Goal: Task Accomplishment & Management: Manage account settings

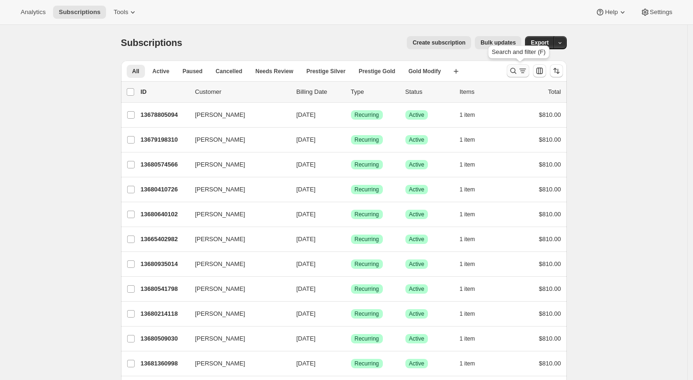
click at [517, 71] on icon "Search and filter results" at bounding box center [512, 70] width 9 height 9
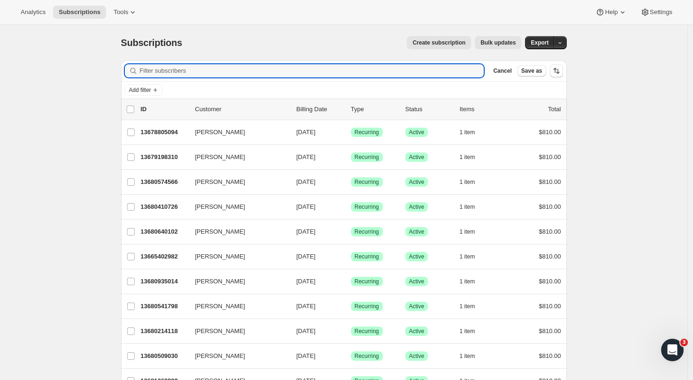
paste input "Mitesh"
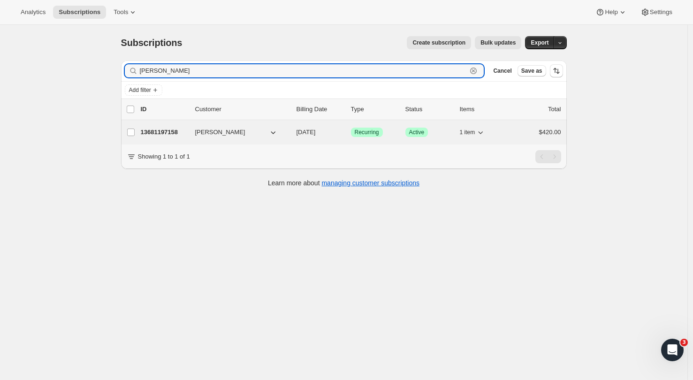
type input "Mitesh"
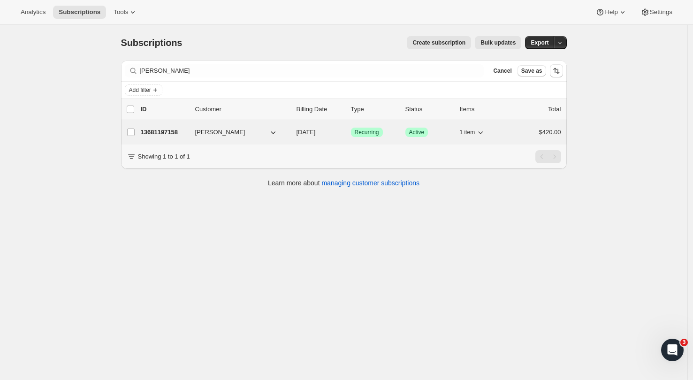
click at [165, 132] on p "13681197158" at bounding box center [164, 132] width 47 height 9
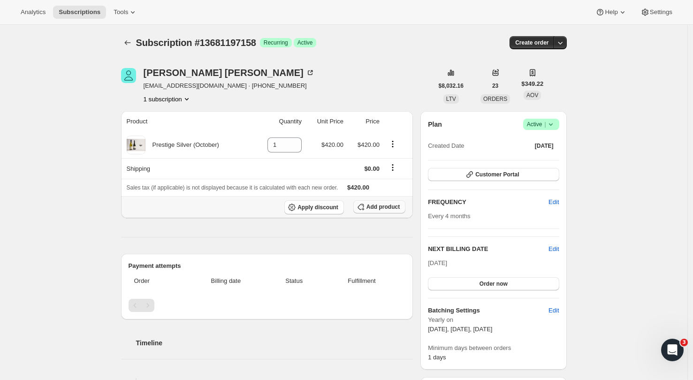
click at [384, 205] on span "Add product" at bounding box center [382, 207] width 33 height 8
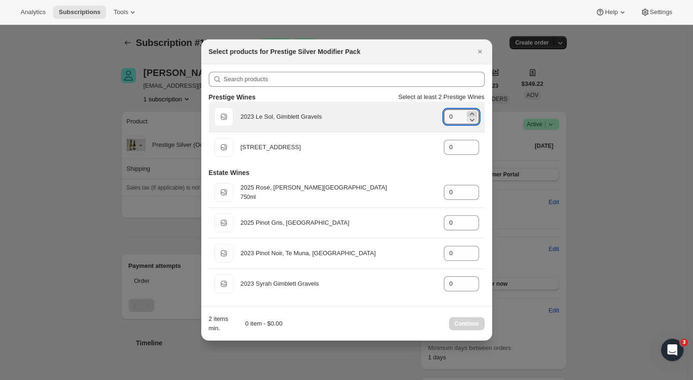
click at [474, 113] on icon ":rd3:" at bounding box center [471, 113] width 9 height 9
type input "1"
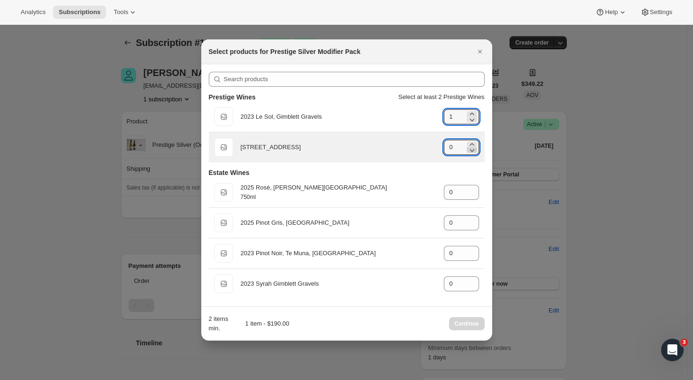
click at [472, 143] on icon ":rd3:" at bounding box center [471, 144] width 9 height 9
type input "1"
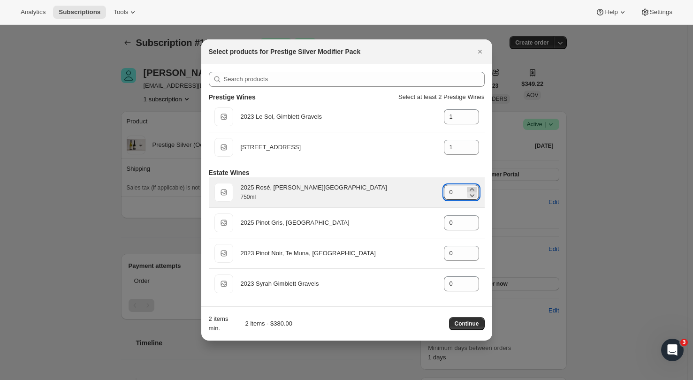
click at [475, 188] on icon ":rd3:" at bounding box center [471, 189] width 9 height 9
type input "1"
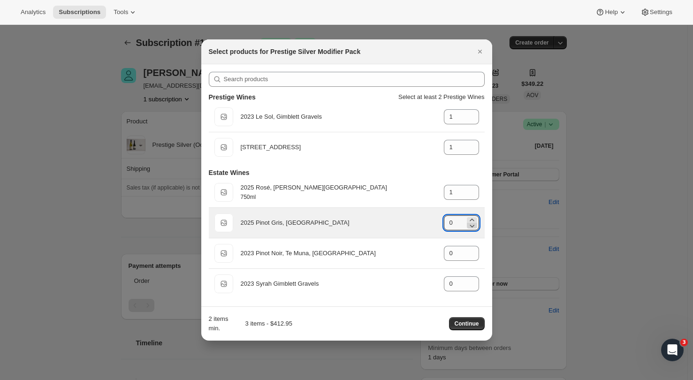
drag, startPoint x: 473, startPoint y: 216, endPoint x: 476, endPoint y: 225, distance: 9.3
click at [473, 216] on icon ":rd3:" at bounding box center [471, 219] width 9 height 9
type input "1"
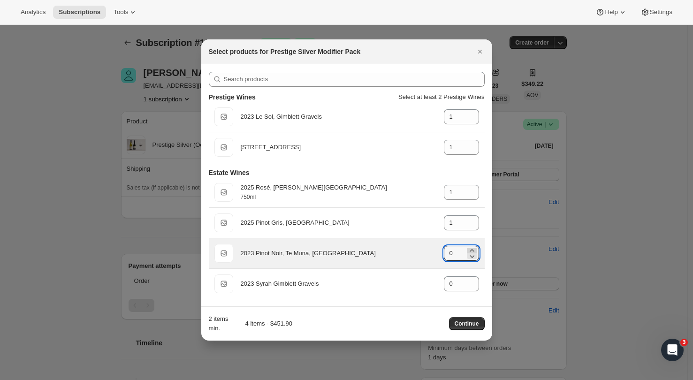
click at [475, 246] on icon ":rd3:" at bounding box center [471, 250] width 9 height 9
type input "1"
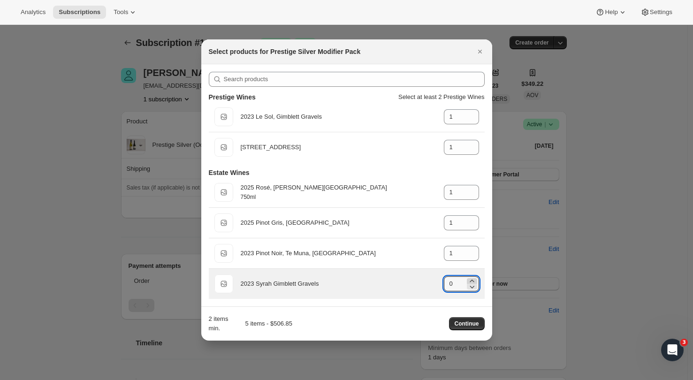
click at [472, 279] on icon ":rd3:" at bounding box center [471, 280] width 9 height 9
type input "1"
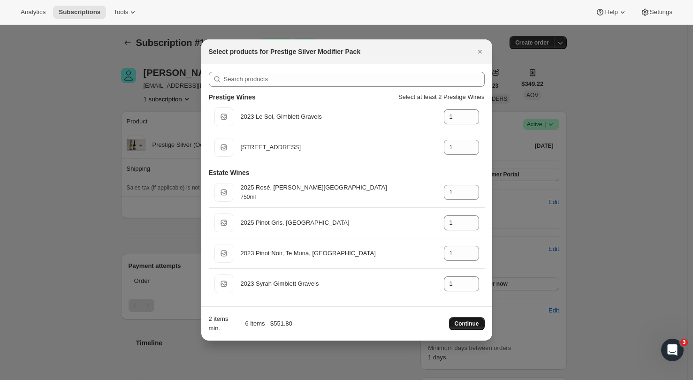
click at [470, 325] on span "Continue" at bounding box center [466, 324] width 24 height 8
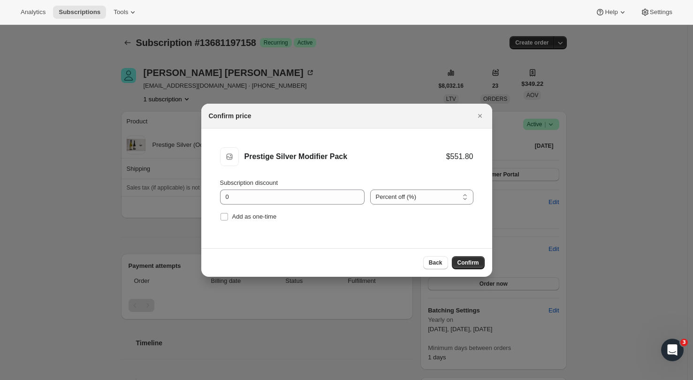
click at [466, 261] on span "Confirm" at bounding box center [468, 263] width 22 height 8
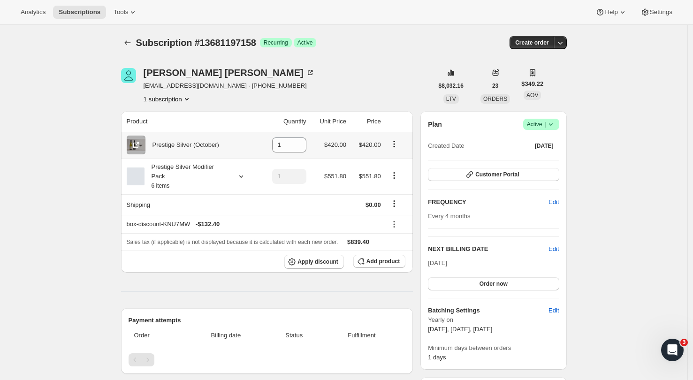
click at [395, 142] on icon "Product actions" at bounding box center [393, 143] width 9 height 9
click at [398, 158] on button "Remove" at bounding box center [396, 163] width 41 height 15
type input "0"
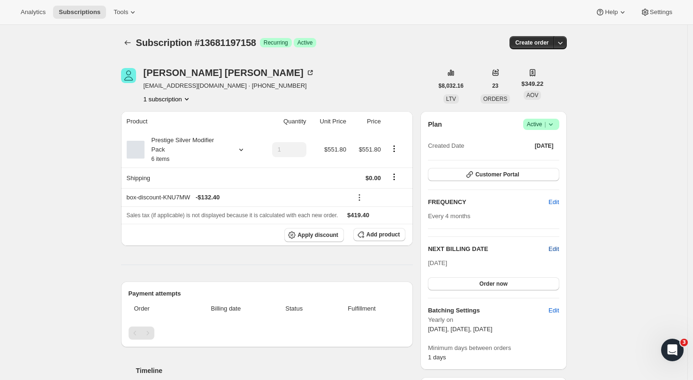
click at [554, 247] on span "Edit" at bounding box center [553, 248] width 10 height 9
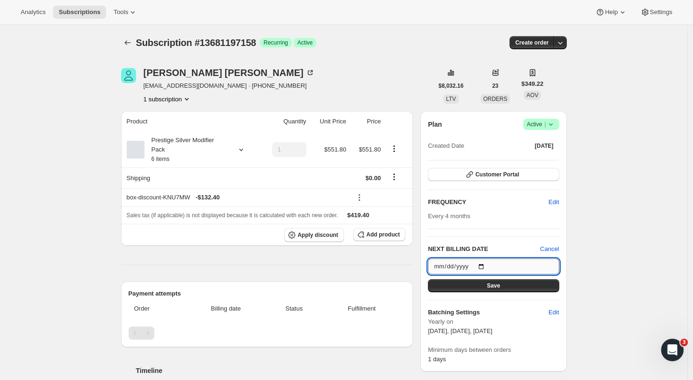
click at [544, 264] on input "2025-10-08" at bounding box center [493, 266] width 131 height 16
type input "2025-10-13"
click at [499, 290] on button "Save" at bounding box center [493, 285] width 131 height 13
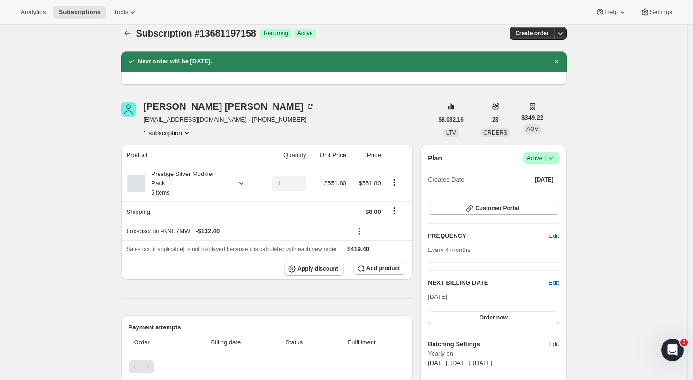
scroll to position [20, 0]
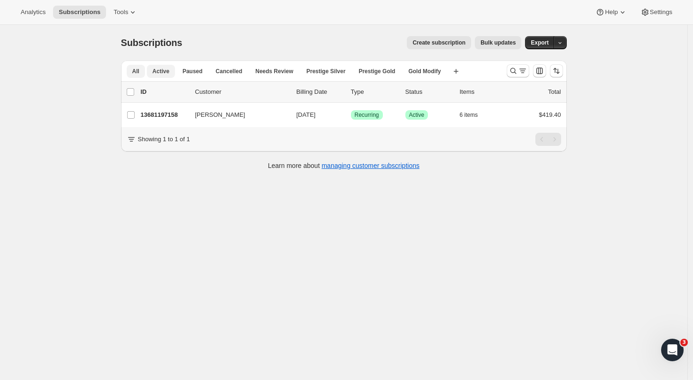
click at [166, 72] on span "Active" at bounding box center [160, 72] width 17 height 8
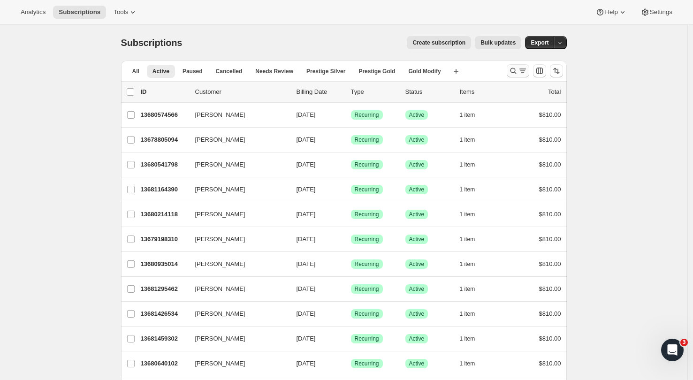
click at [523, 70] on icon "Search and filter results" at bounding box center [522, 70] width 9 height 9
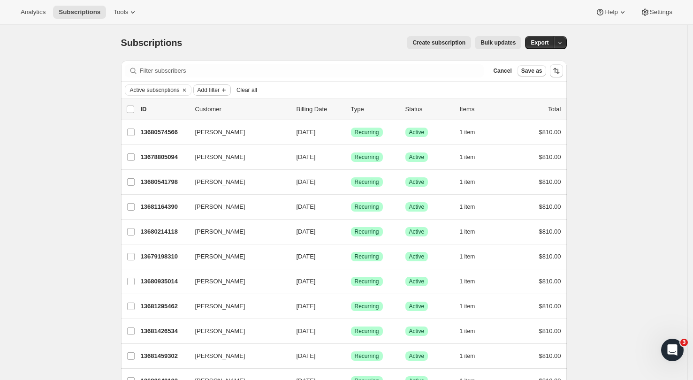
click at [219, 90] on span "Add filter" at bounding box center [208, 90] width 22 height 8
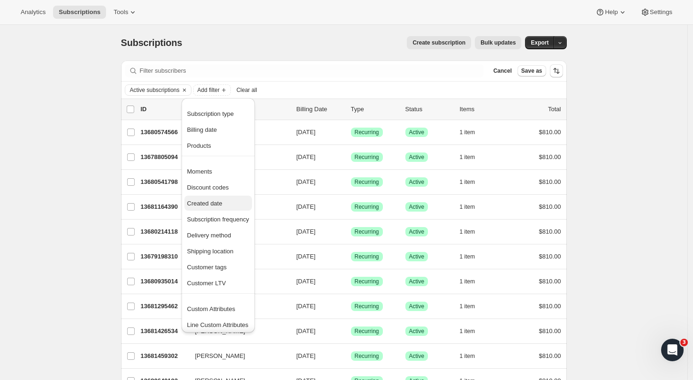
click at [209, 207] on span "Created date" at bounding box center [204, 203] width 35 height 7
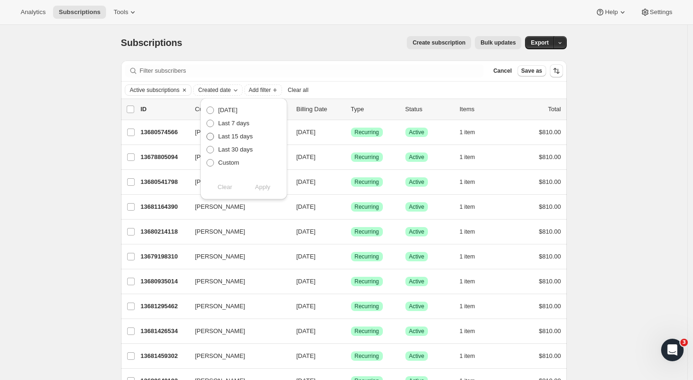
drag, startPoint x: 212, startPoint y: 123, endPoint x: 218, endPoint y: 133, distance: 11.3
click at [212, 123] on span at bounding box center [210, 124] width 8 height 8
click at [207, 120] on input "Last 7 days" at bounding box center [206, 120] width 0 height 0
radio input "true"
click at [260, 187] on span "Apply" at bounding box center [262, 186] width 15 height 9
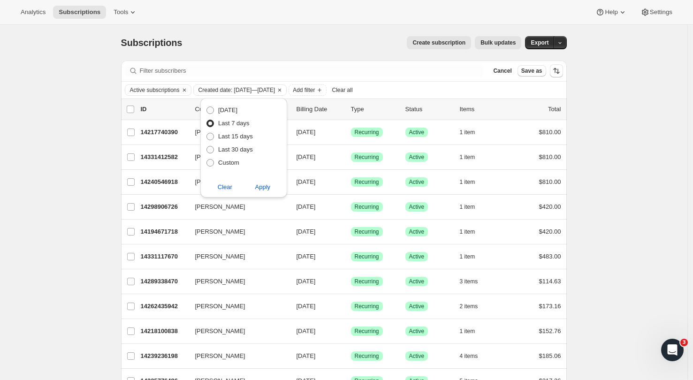
click at [55, 179] on div "Subscriptions. This page is ready Subscriptions Create subscription Bulk update…" at bounding box center [343, 248] width 687 height 446
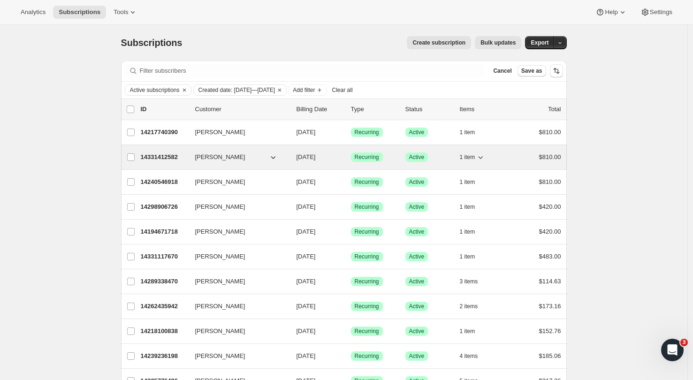
click at [165, 158] on p "14331412582" at bounding box center [164, 156] width 47 height 9
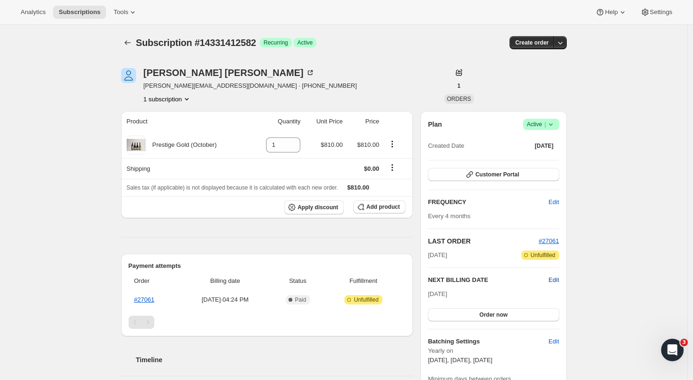
click at [555, 279] on span "Edit" at bounding box center [553, 279] width 10 height 9
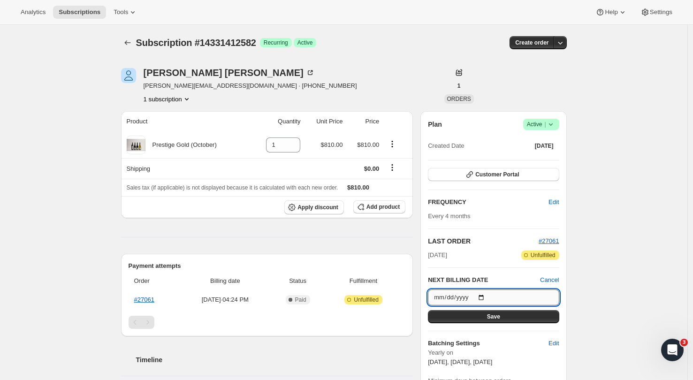
click at [501, 295] on input "[DATE]" at bounding box center [493, 297] width 131 height 16
type input "[DATE]"
click at [623, 309] on div "Subscription #14331412582. This page is ready Subscription #14331412582 Success…" at bounding box center [343, 367] width 687 height 684
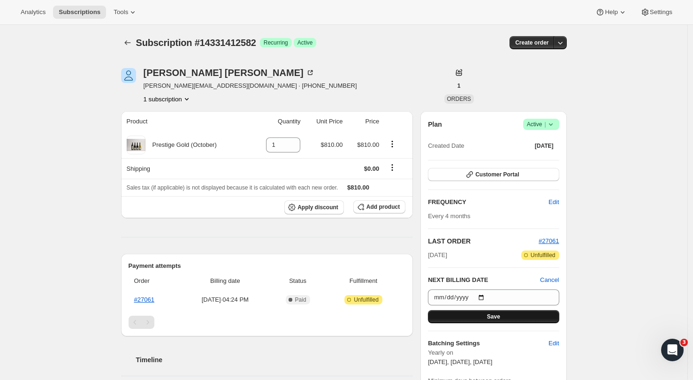
click at [518, 316] on button "Save" at bounding box center [493, 316] width 131 height 13
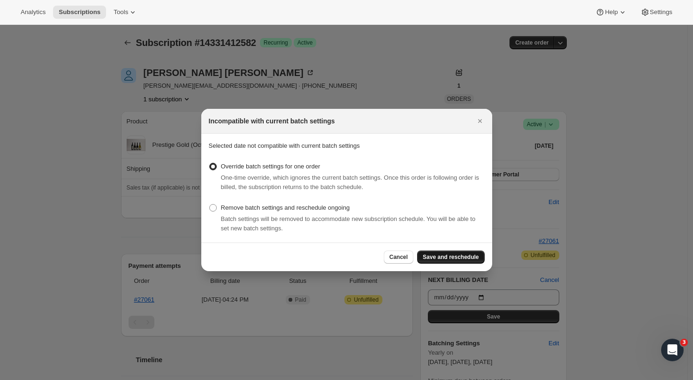
click at [464, 257] on span "Save and reschedule" at bounding box center [451, 257] width 56 height 8
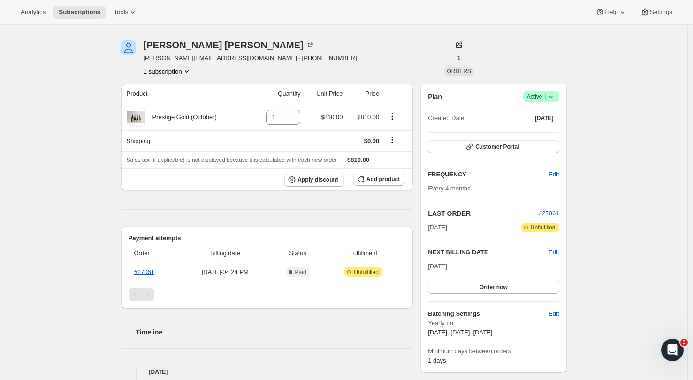
scroll to position [69, 0]
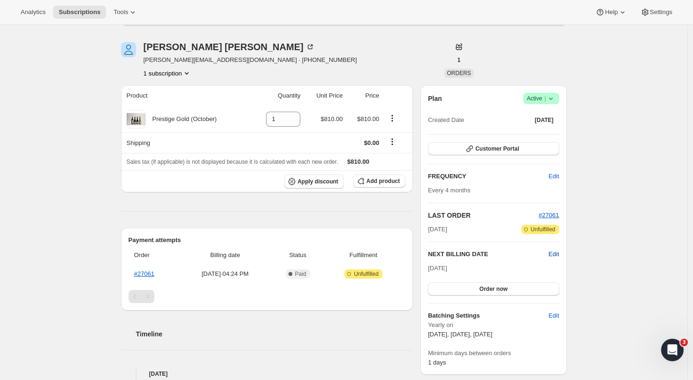
click at [558, 253] on span "Edit" at bounding box center [553, 254] width 10 height 9
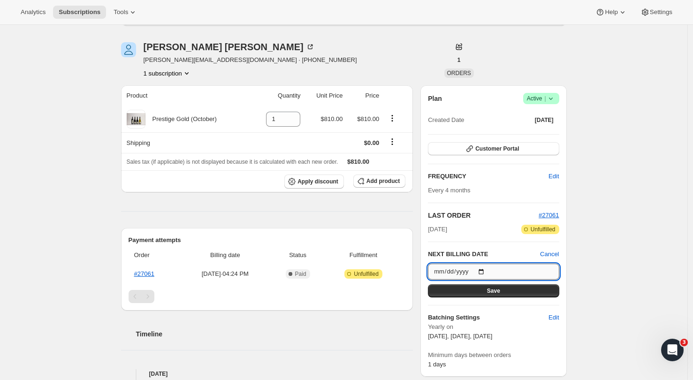
click at [497, 275] on input "[DATE]" at bounding box center [493, 272] width 131 height 16
type input "[DATE]"
click at [529, 293] on button "Save" at bounding box center [493, 290] width 131 height 13
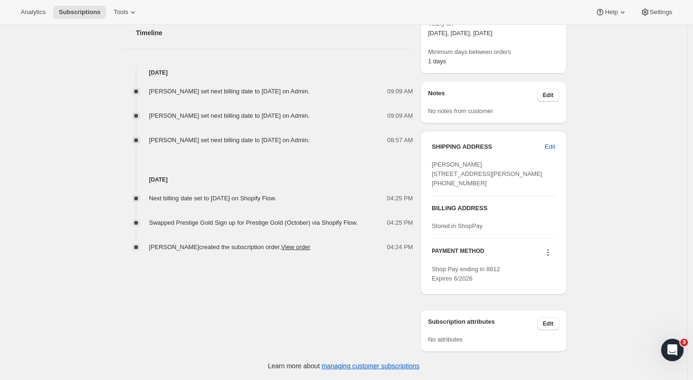
scroll to position [0, 0]
